Goal: Find specific page/section: Find specific page/section

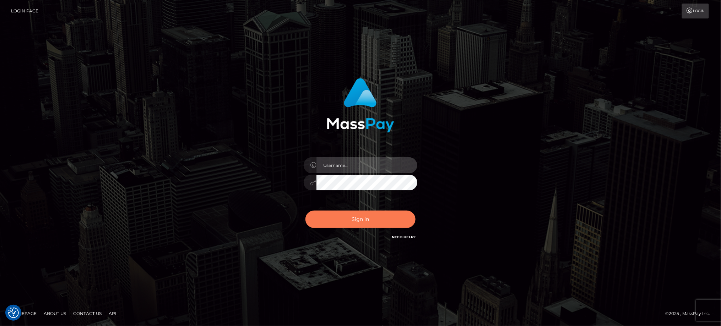
type input "Jiecel"
click at [350, 220] on button "Sign in" at bounding box center [360, 219] width 110 height 17
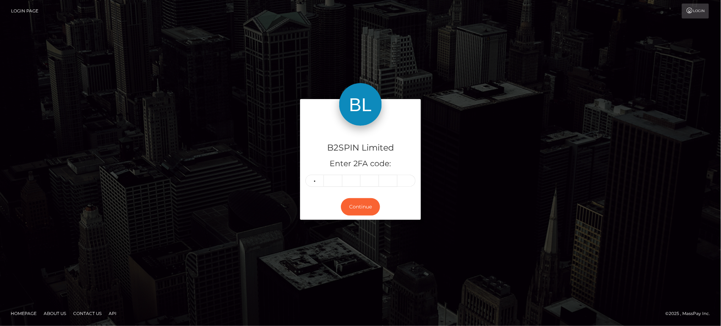
type input "9"
type input "3"
type input "9"
type input "8"
type input "2"
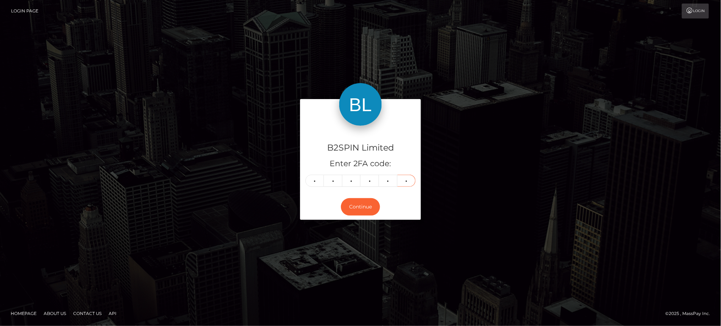
type input "1"
click at [183, 199] on div "B2SPIN Limited Enter 2FA code: 9 3 9 8 2 1 939821 Continue" at bounding box center [360, 162] width 405 height 127
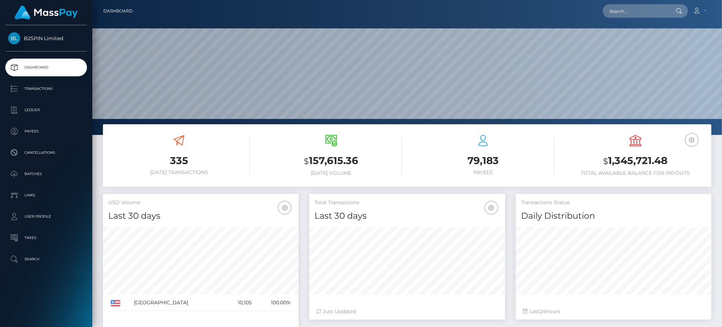
scroll to position [126, 196]
click at [645, 13] on input "text" at bounding box center [636, 10] width 67 height 13
click at [623, 7] on input "text" at bounding box center [636, 10] width 67 height 13
paste input "a77859dc-1f5a-4d60-8041-65384d08aca0"
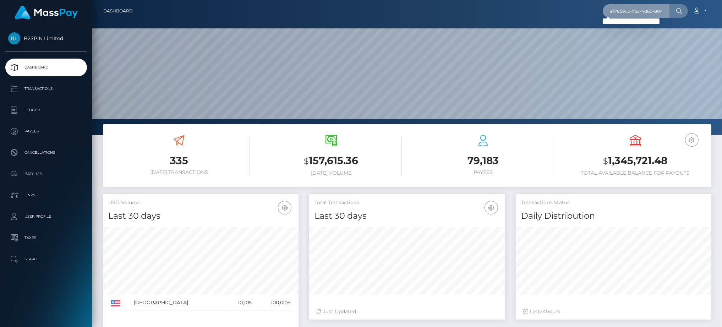
click at [661, 10] on input "a77859dc-1f5a-4d60-8041-65384d08aca0" at bounding box center [636, 10] width 67 height 13
paste input "1593518647"
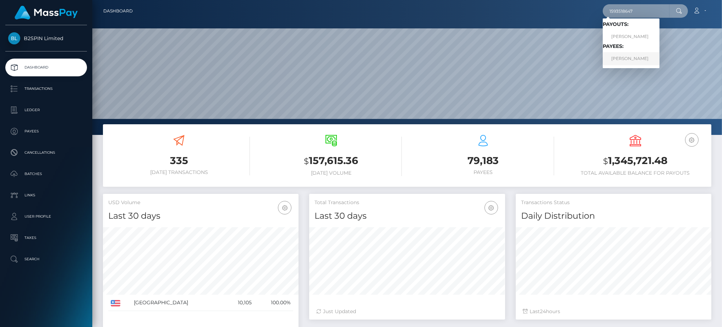
type input "1593518647"
click at [635, 62] on link "ROBERTA LYNN BRIEL" at bounding box center [631, 58] width 57 height 13
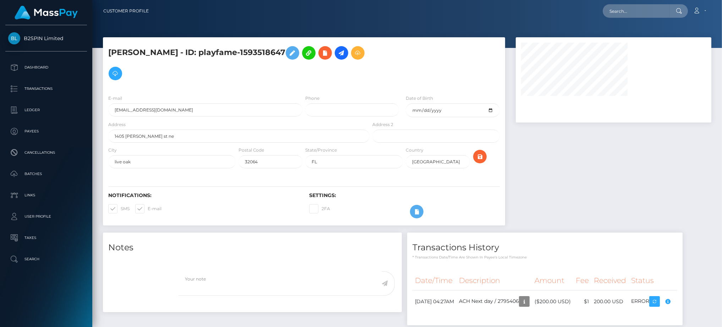
click at [606, 185] on div at bounding box center [614, 134] width 206 height 195
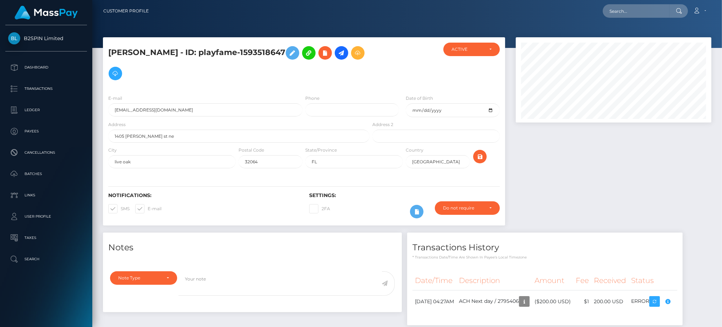
scroll to position [85, 196]
